Goal: Task Accomplishment & Management: Complete application form

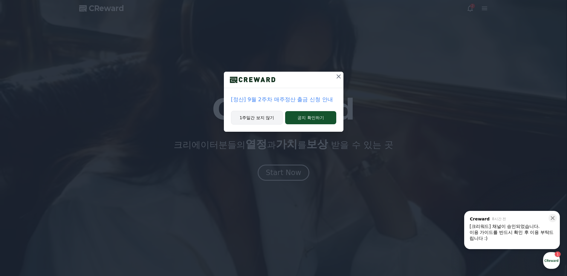
click at [262, 120] on button "1주일간 보지 않기" at bounding box center [257, 118] width 52 height 14
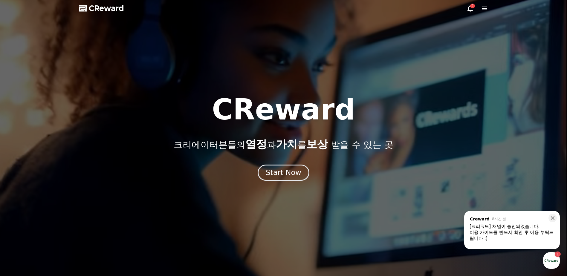
click at [486, 10] on icon at bounding box center [484, 9] width 5 height 4
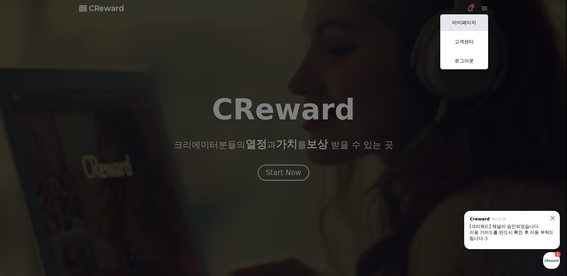
click at [472, 20] on link "마이페이지" at bounding box center [464, 22] width 48 height 17
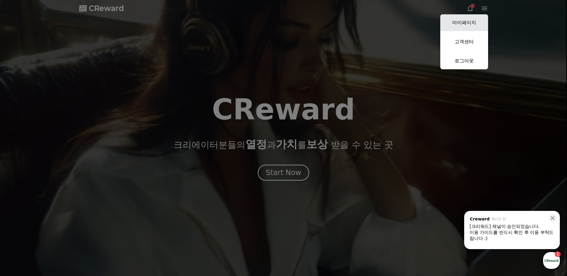
select select "**********"
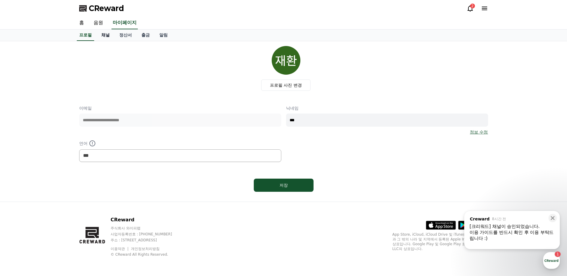
click at [105, 34] on link "채널" at bounding box center [106, 35] width 18 height 11
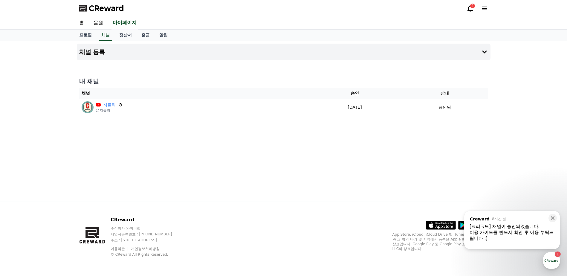
click at [486, 6] on icon at bounding box center [484, 8] width 7 height 7
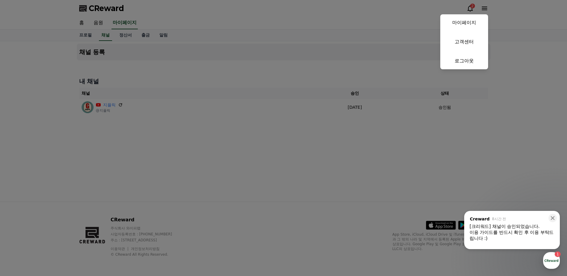
click at [126, 172] on button "close" at bounding box center [283, 138] width 567 height 276
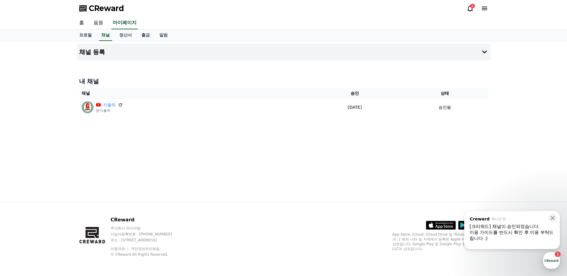
click at [83, 89] on th "채널" at bounding box center [193, 93] width 229 height 11
click at [82, 22] on link "홈" at bounding box center [81, 23] width 14 height 13
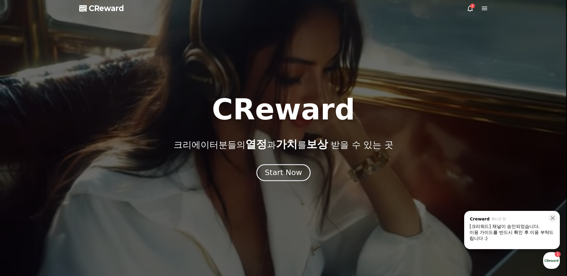
click at [274, 171] on div "Start Now" at bounding box center [283, 173] width 37 height 10
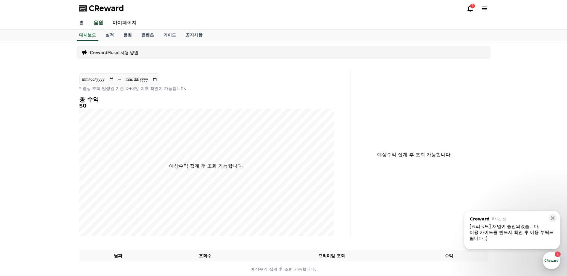
click at [80, 24] on link "홈" at bounding box center [81, 23] width 14 height 13
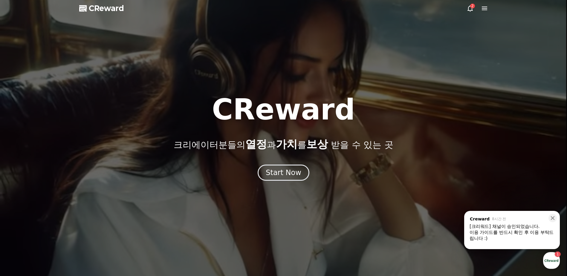
click at [91, 7] on span "CReward" at bounding box center [106, 9] width 35 height 10
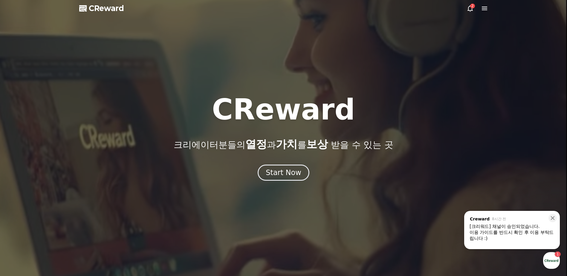
click at [507, 233] on div "이용 가이드를 반드시 확인 후 이용 부탁드립니다 :)" at bounding box center [512, 236] width 85 height 12
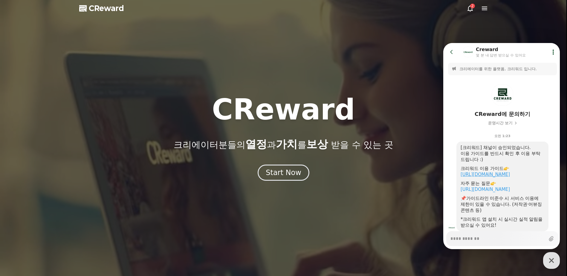
click at [476, 175] on link "https://creward.net/music/guide/android" at bounding box center [485, 174] width 49 height 5
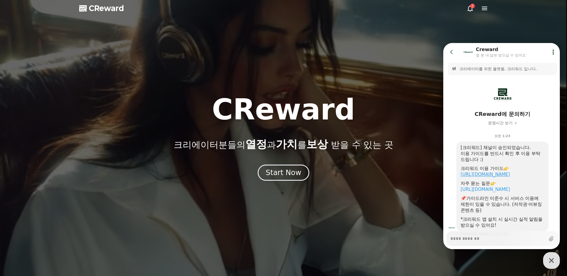
type textarea "*"
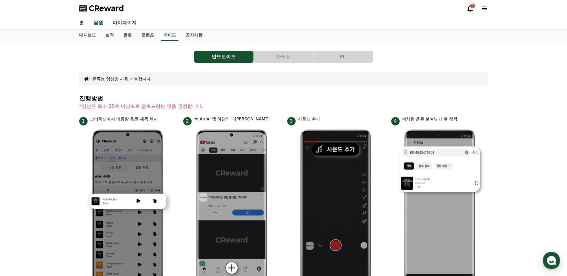
click at [129, 22] on link "마이페이지" at bounding box center [124, 23] width 33 height 13
select select "**********"
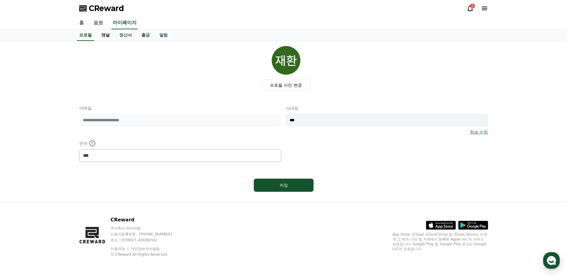
click at [105, 35] on link "채널" at bounding box center [106, 35] width 18 height 11
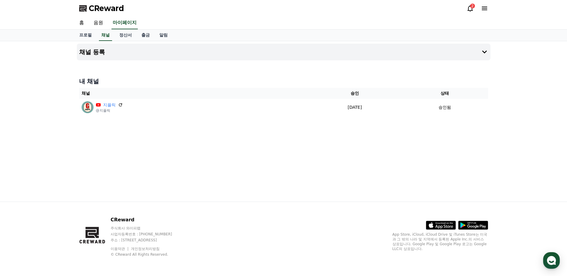
click at [164, 168] on div "채널 등록 내 채널 채널 승인 상태 지플릭 @지플릭 [DATE] 09-17 승인됨" at bounding box center [283, 121] width 418 height 161
click at [92, 51] on h4 "채널 등록" at bounding box center [92, 52] width 26 height 7
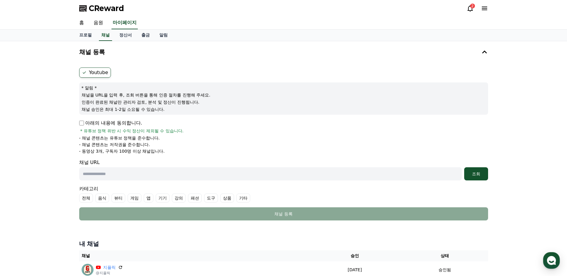
click at [99, 173] on input "text" at bounding box center [270, 173] width 383 height 13
paste input "**********"
type input "**********"
click at [473, 174] on div "조회" at bounding box center [476, 174] width 19 height 6
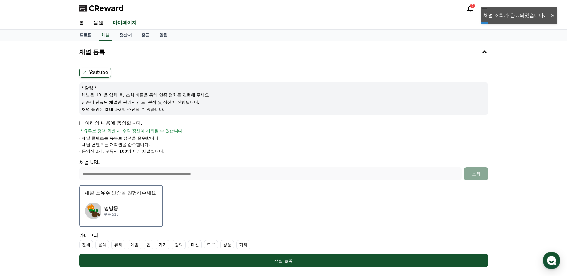
click at [104, 209] on p "멍냥뭉" at bounding box center [111, 208] width 15 height 7
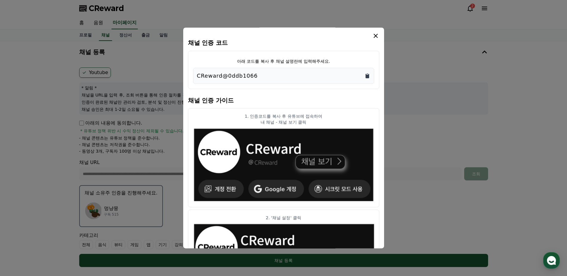
click at [367, 74] on icon "Copy to clipboard" at bounding box center [367, 76] width 6 height 6
click at [170, 156] on button "close modal" at bounding box center [283, 138] width 567 height 276
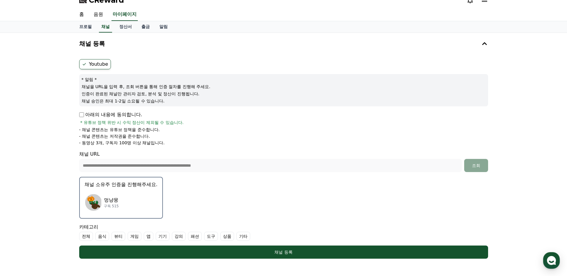
scroll to position [128, 0]
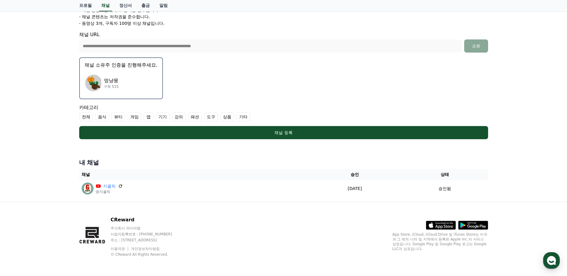
click at [243, 118] on label "기타" at bounding box center [243, 116] width 14 height 9
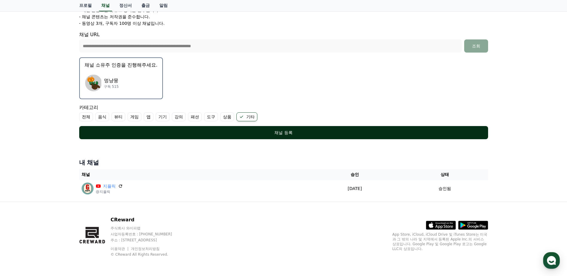
click at [278, 132] on div "채널 등록" at bounding box center [283, 133] width 385 height 6
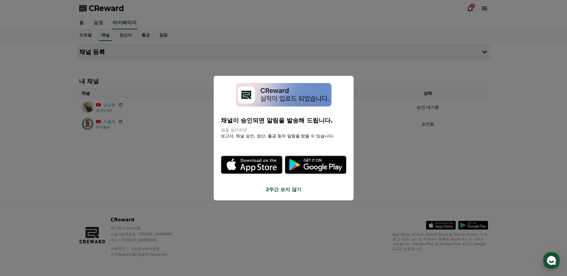
click at [278, 189] on button "2주간 보지 않기" at bounding box center [284, 189] width 126 height 7
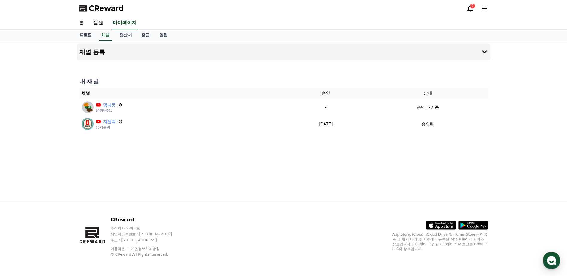
click at [120, 180] on div "채널 등록 내 채널 채널 승인 상태 멍냥뭉 @멍냥뭉1 - 승인 대기중 지플릭 @지플릭 2025-09-17 09-17 승인됨" at bounding box center [283, 121] width 418 height 161
click at [89, 36] on link "프로필" at bounding box center [85, 35] width 22 height 11
select select "**********"
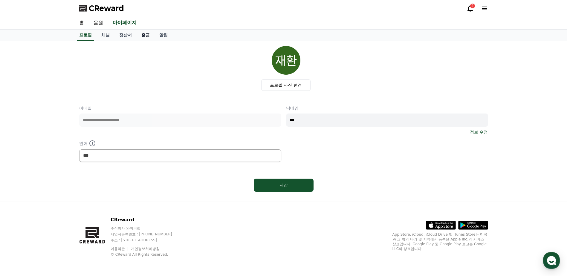
click at [147, 36] on link "출금" at bounding box center [146, 35] width 18 height 11
